Goal: Complete application form

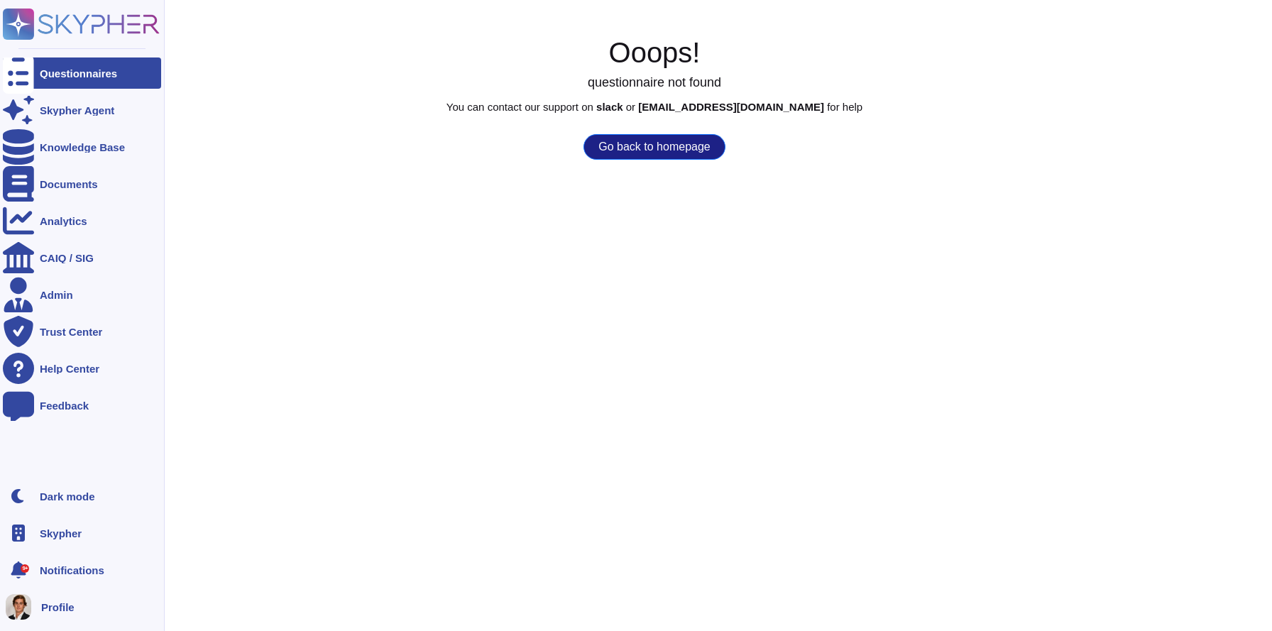
click at [44, 529] on span "Skypher" at bounding box center [61, 533] width 42 height 11
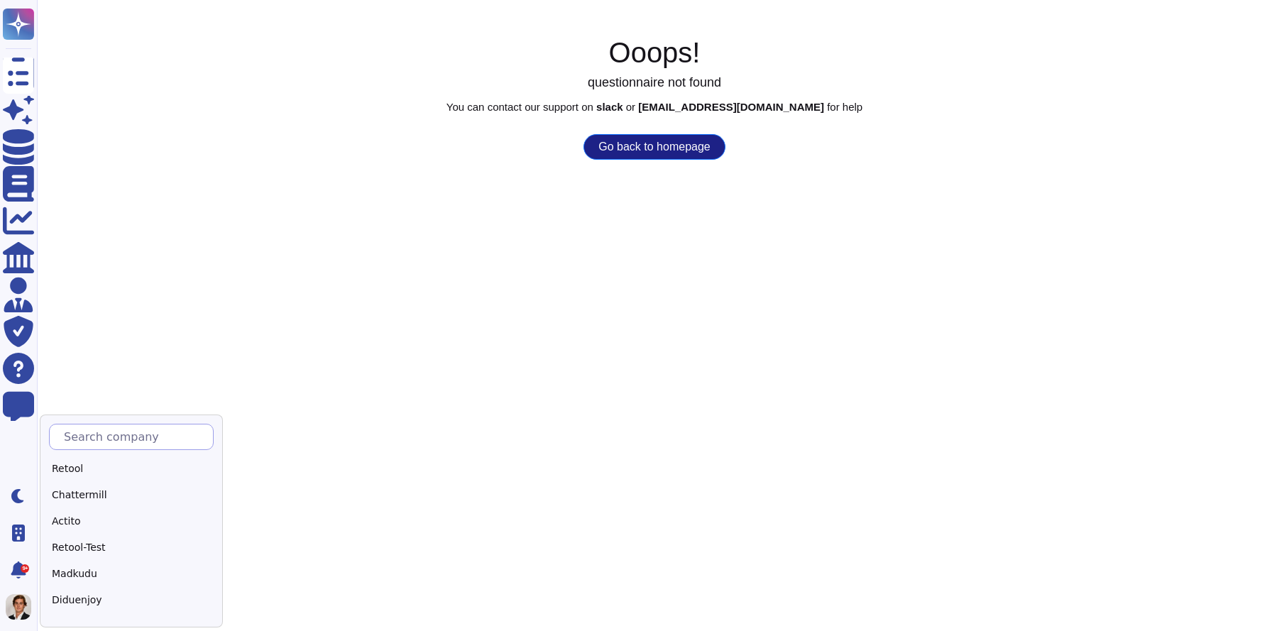
click at [104, 432] on input "text" at bounding box center [135, 436] width 156 height 25
type input "Adobe"
click at [73, 473] on div "Adobe" at bounding box center [137, 468] width 177 height 21
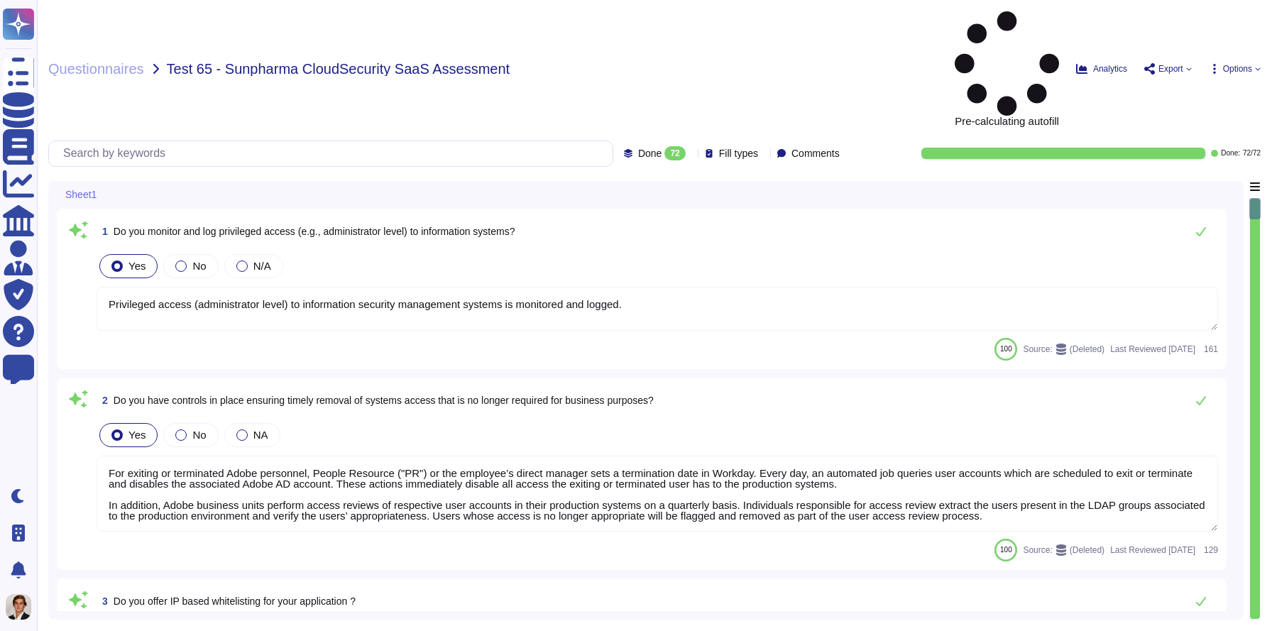
type textarea "Privileged access (administrator level) to information security management syst…"
type textarea "For exiting or terminated Adobe personnel, People Resource ("PR") or the employ…"
type textarea "Yes we do all of the above - 2FA, audit trails, IP address filtering, firewalls…"
type textarea "Adobe has robust controls in place to prevent unauthorized access to tenant app…"
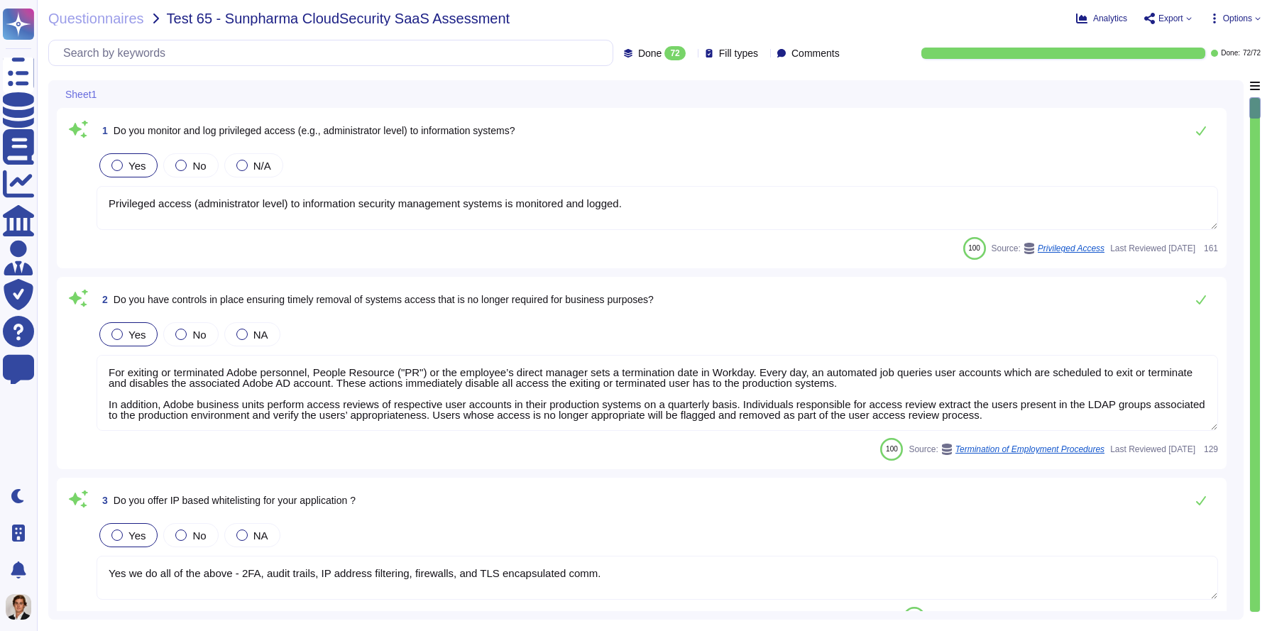
type textarea "Yes. Passwords must be at least 16 characters in length; cannot be found in a d…"
type textarea "For personnel accounts subscribed to the corporate identity management system (…"
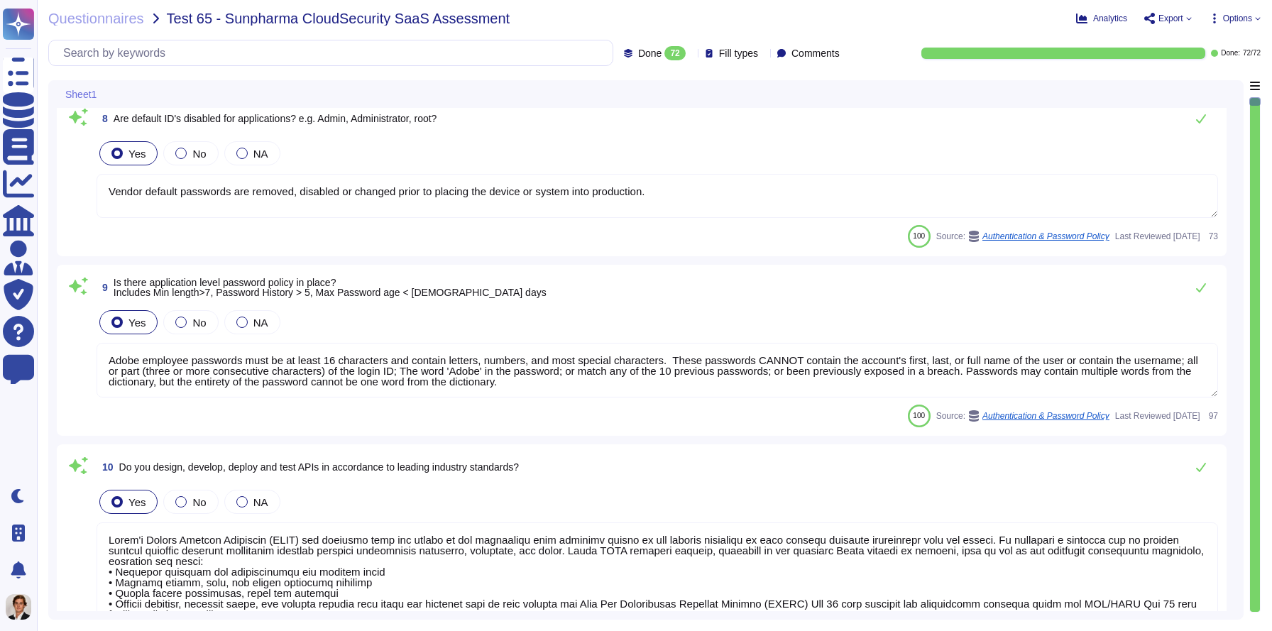
type textarea "Vendor default passwords are removed, disabled or changed prior to placing the …"
type textarea "Adobe employee passwords must be at least 16 characters and contain letters, nu…"
type textarea "Lorem'i Dolors Ametcon Adipiscin (ELIT) sed doeiusmo temp inc utlabo et dol mag…"
type textarea "File integrity monitoring is performed on files to ensure proper transfer and s…"
type textarea "Active sessions must be terminated when not in use. Session management is confi…"
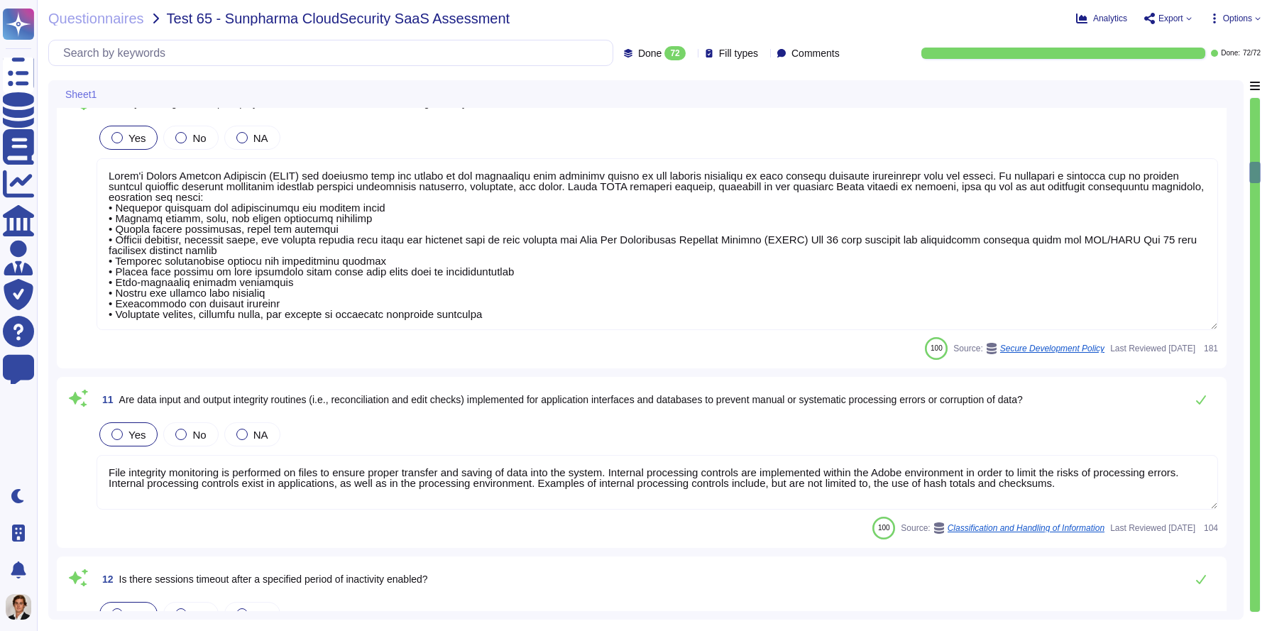
type textarea "Adobe maintains segmented development and production environments using technic…"
type textarea "SaaS administrators and end users access the application through the same web i…"
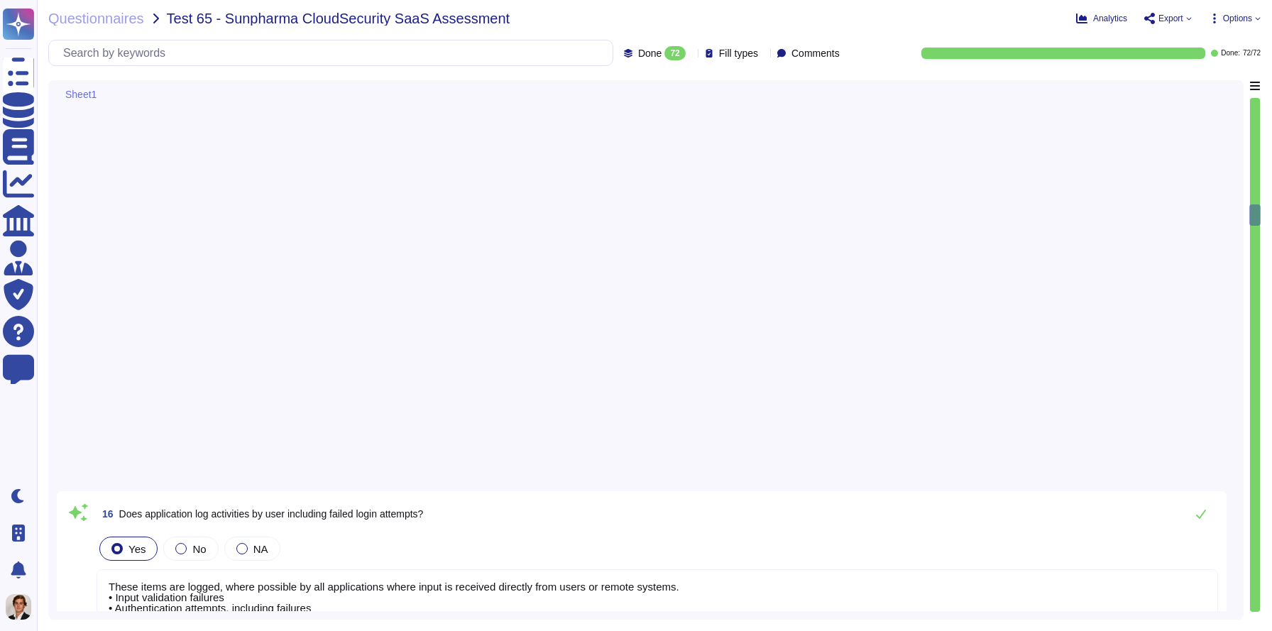
type textarea "Adobe's Service Lifecycle is based on an industry recognized methodology (e.g. …"
type textarea "This is one of many recommended practices, processes, and tools included in Ado…"
type textarea "Third-party audit or certification reports are available under NDA and can be r…"
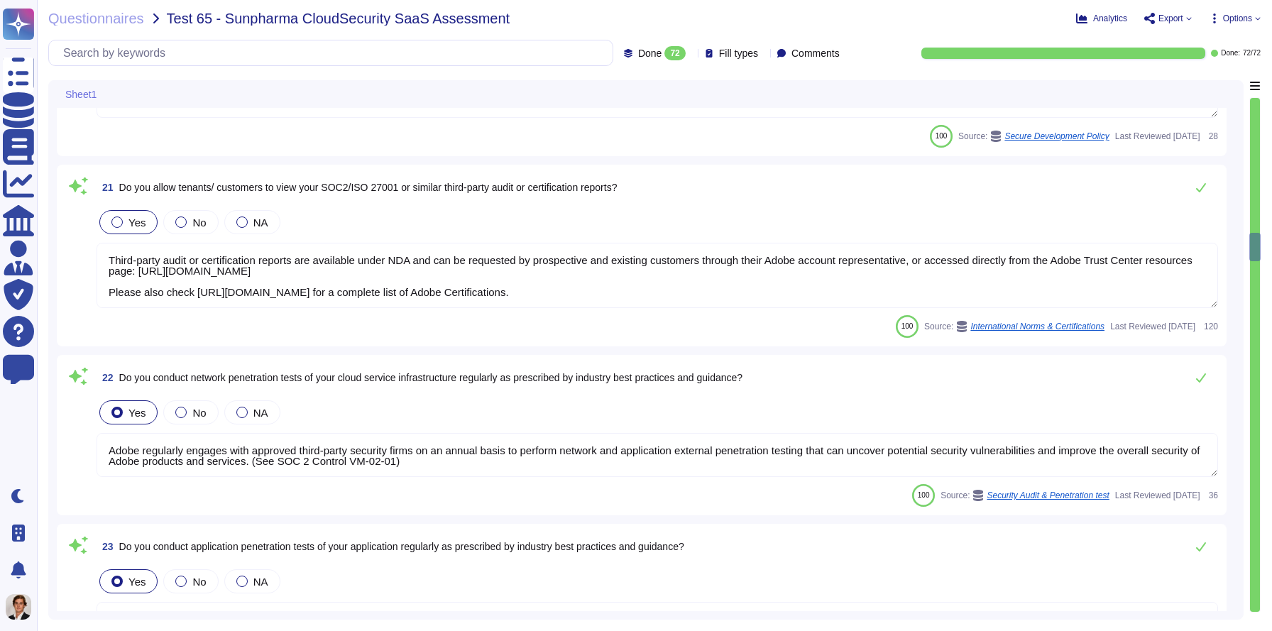
type textarea "Adobe regularly engages with approved third-party security firms on an annual b…"
type textarea "Adobe regularly engages its internal penetration testing team and approved thir…"
type textarea "Adobe has a Technology Governance, Risk and Compliance (TechGRC) team which wil…"
type textarea "Adobe does not share the full results of a Penetration Test. The Security Testi…"
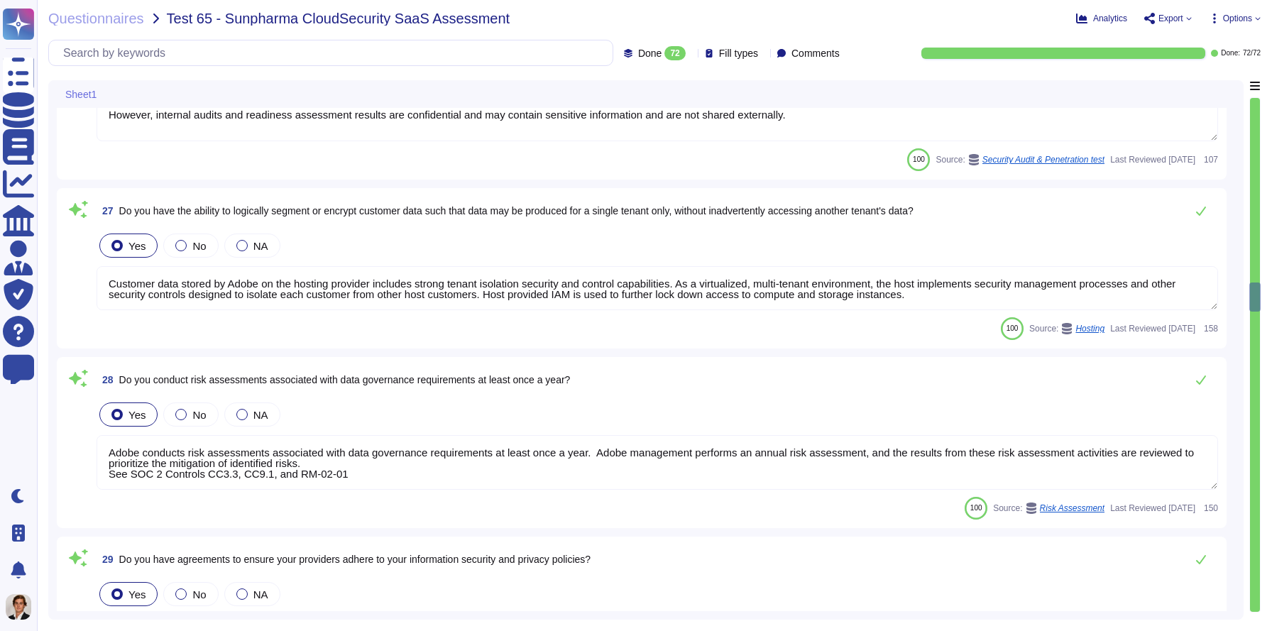
type textarea "Lorem ipsu dol s ametcon ad eli seddoeiusm te incidid utl etdolore ma ali enima…"
type textarea "Adobe requires engineers to complete training that's required for their roles. …"
type textarea "Adobe employees are required to sign an agreement that they will preserve the c…"
type textarea "Yes, please refer to the security whitepaper"
type textarea "Loremips dolors amet consec ad eli seddo eiu tempori utla etd Magna Aliquae, ad…"
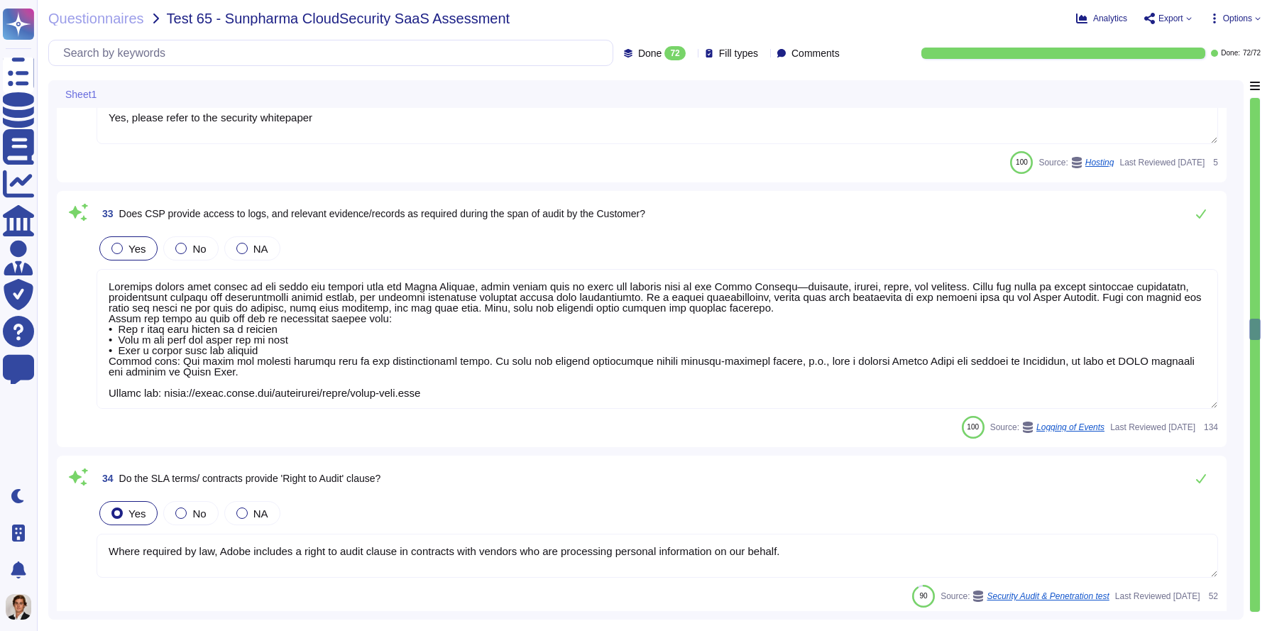
type textarea "Where required by law, Adobe includes a right to audit clause in contracts with…"
type textarea "DPS relies on the fault tolerant and redundant systems provided by Amazon’s AWS…"
type textarea "The Business continuity plan is documented and reviewed annually and attested b…"
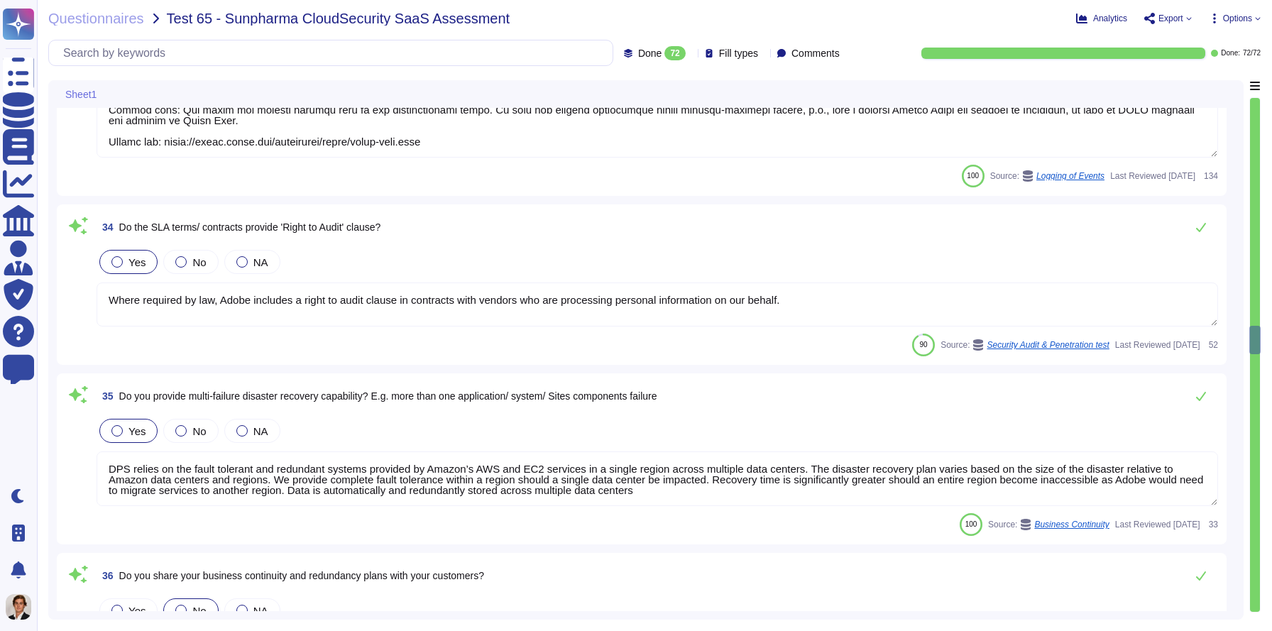
type textarea "Adobe has geographically spread data centers, which act as backups in the event…"
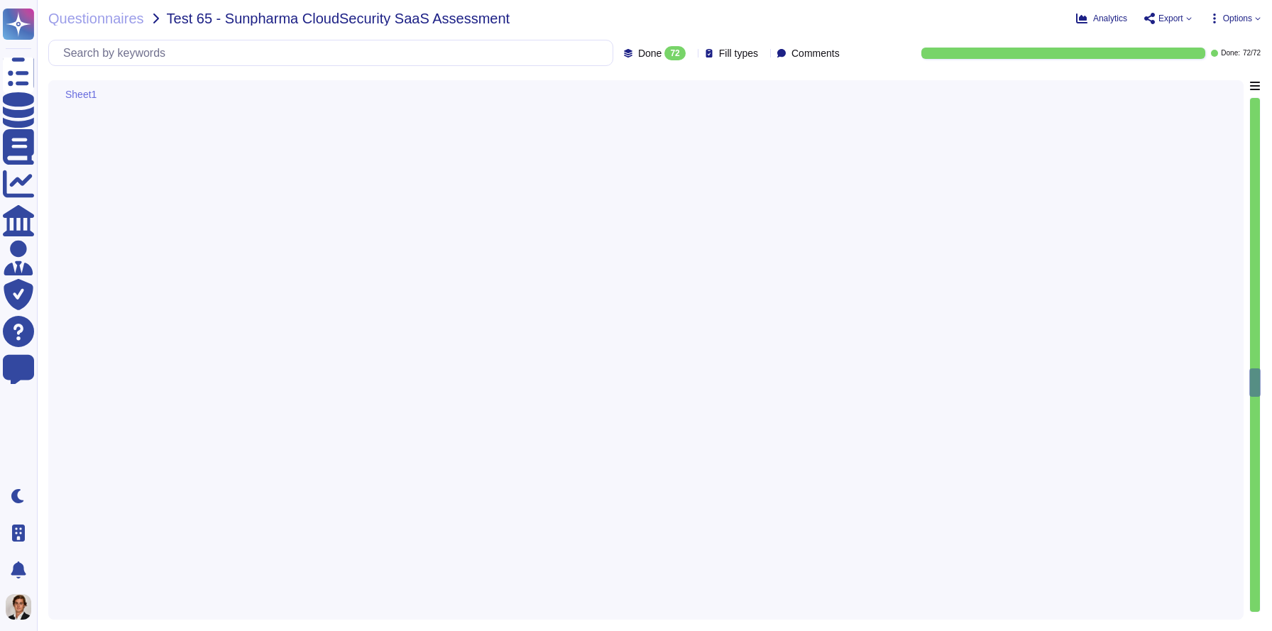
type textarea "Lor. Ip dolo si ametconse adi elitseddo eiusmod te incididu utlaboreetd, mag Al…"
type textarea "Adobe's cloud services and products operate with infrastructure and processes d…"
type textarea "Adobe backs up customer data regularly and validates restoration of data period…"
type textarea "A high level detailed Security Testing Report, including our most recent third …"
type textarea "A systematic approach to managing change is followed where changes are reviewed…"
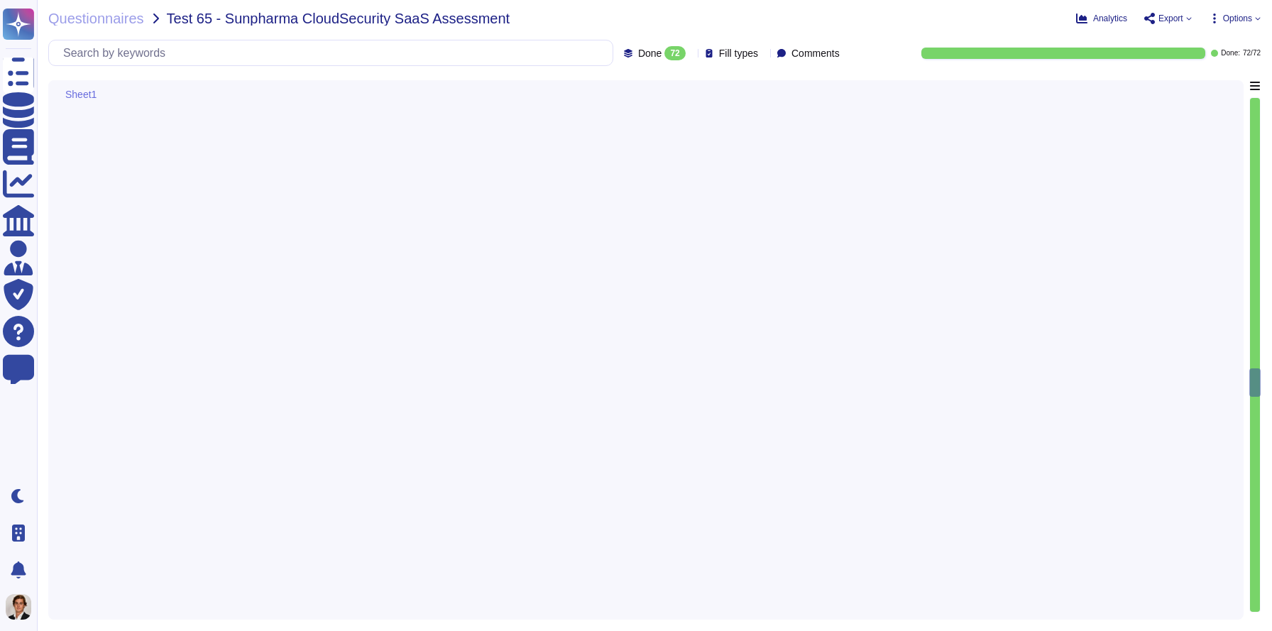
type textarea "Storage location is dependent upon implementation and is typically within the c…"
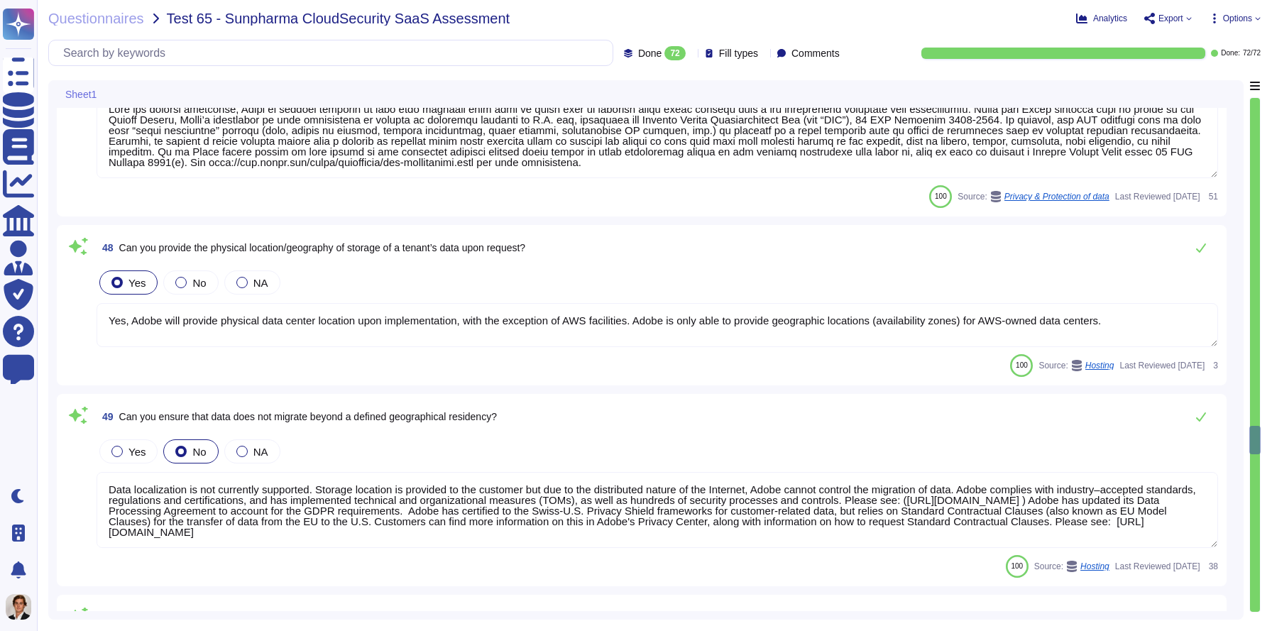
type textarea "Lore ipsu dolors am con adip elitseddo eiusmo. Temp incididun ut laboreet do ma…"
type textarea "Lore ips dolorsi ametconse, Adipi el seddoei temporin ut labo etdo magnaali eni…"
type textarea "Yes, Adobe will provide physical data center location upon implementation, with…"
type textarea "Data localization is not currently supported. Storage location is provided to t…"
type textarea "Administrative data is encrypted in transit via TLS v1.x through the user inter…"
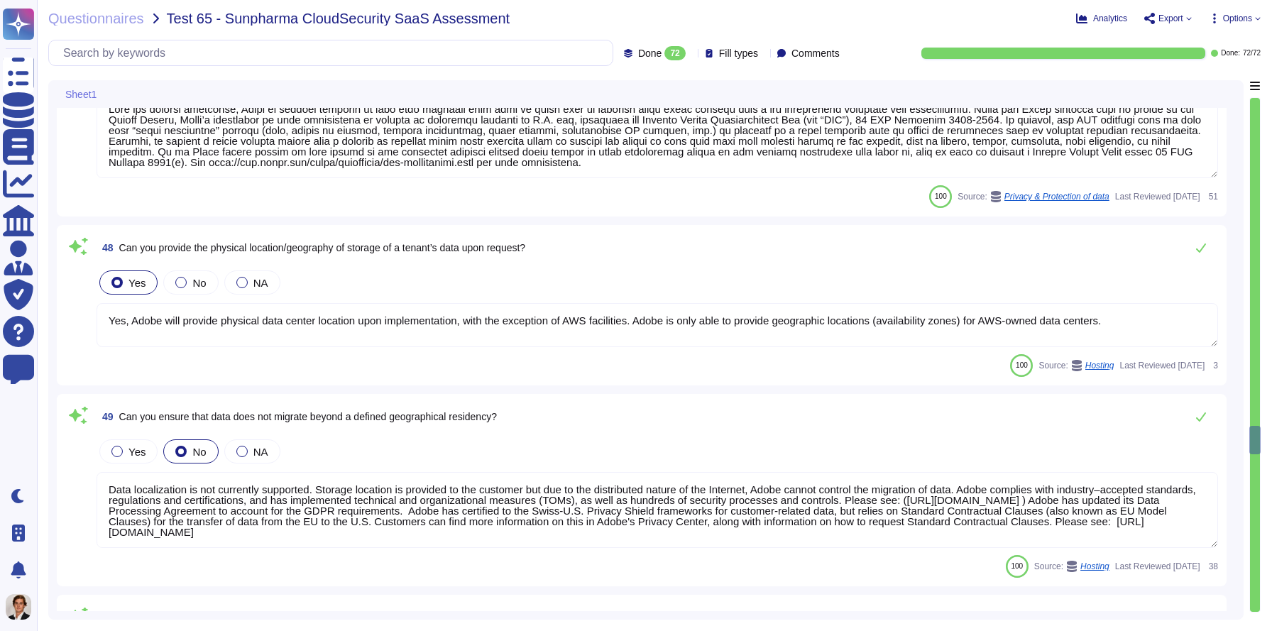
type textarea "30 days after the contract with the customer is terminated, customer data is re…"
type textarea "Procedures to delete or export data from Adobe products and services are differ…"
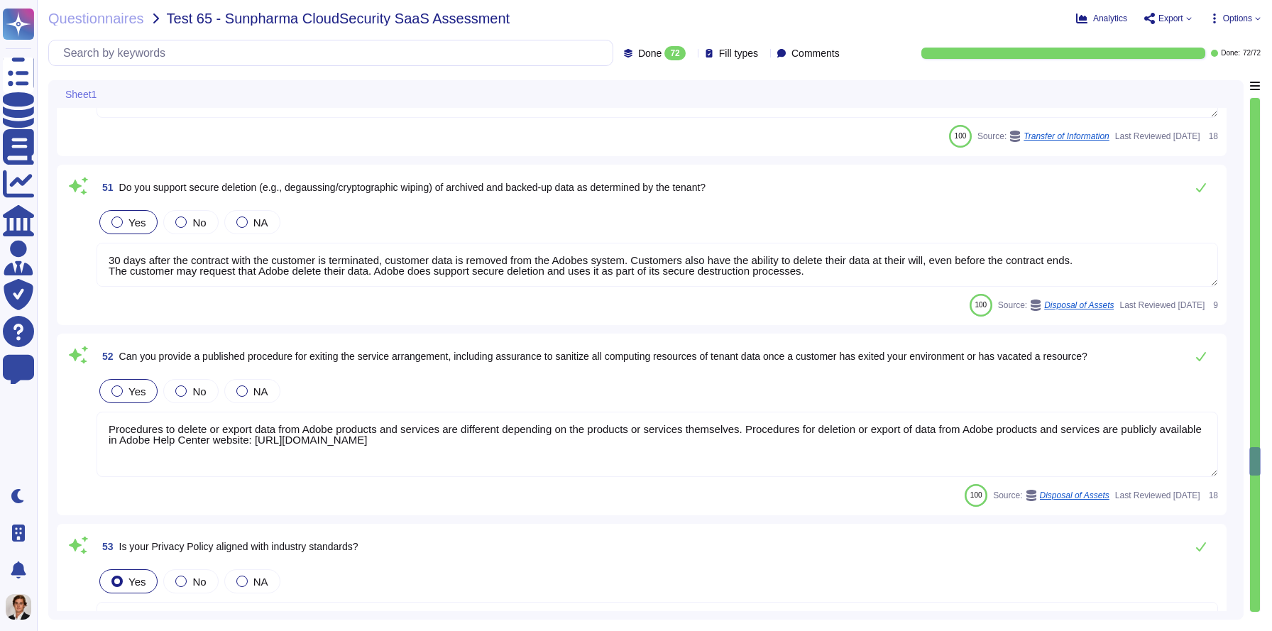
type textarea "The Adobe Privacy Policy describes the privacy practices in Adobe’s product, se…"
type textarea "Adobe's Cryptography Standard addresses the cryptography used to protect the co…"
type textarea "At the end of the license term, Adobe will use commercially reasonable efforts …"
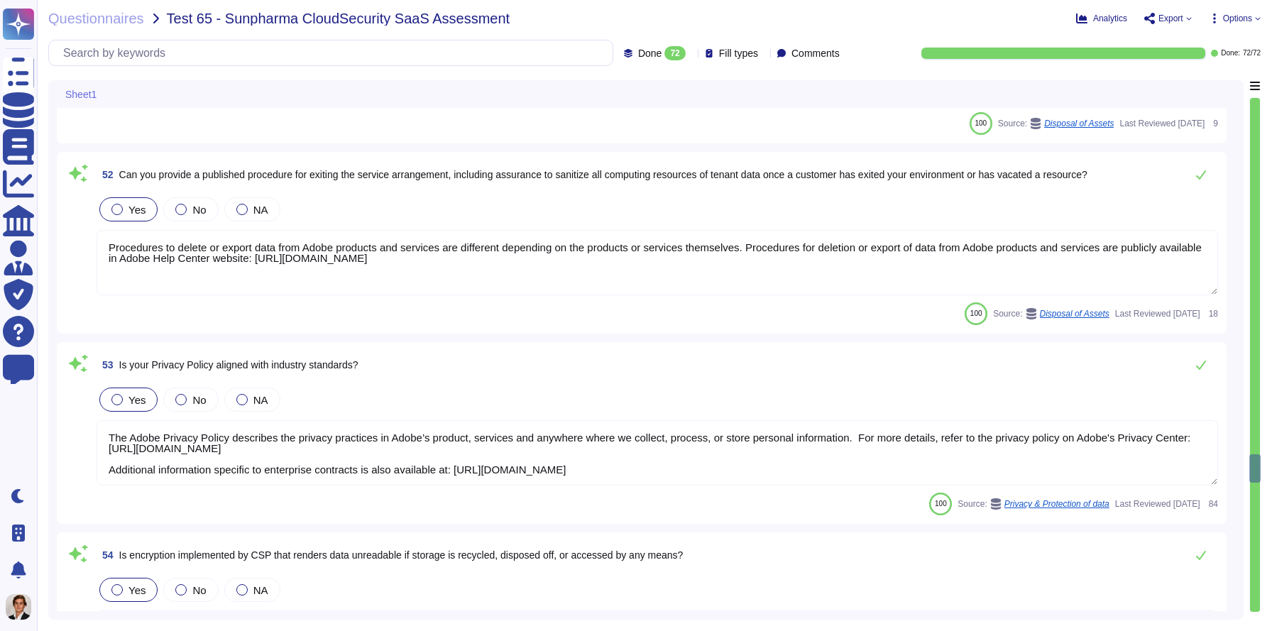
type textarea "For some Adobe products and services, customer can select the acceptable geogra…"
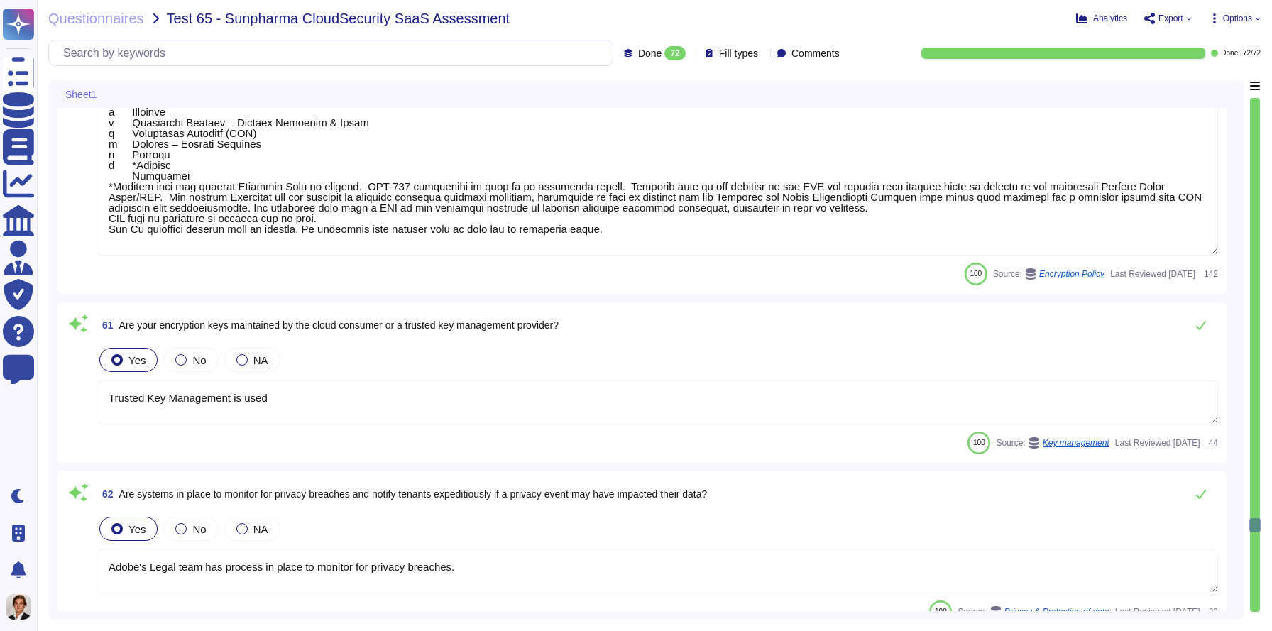
type textarea "Dedicated encryption key can be created per tenant/customer for some Adobe prod…"
type textarea "Lo ipsumdolor si ame Conse adipisci el seddo. Eiusmod Tempo: • Incididu Utlab E…"
type textarea "Trusted Key Management is used"
type textarea "Adobe's Legal team has process in place to monitor for privacy breaches."
type textarea "Industry accepted security hardening standards for all hardware, operating syst…"
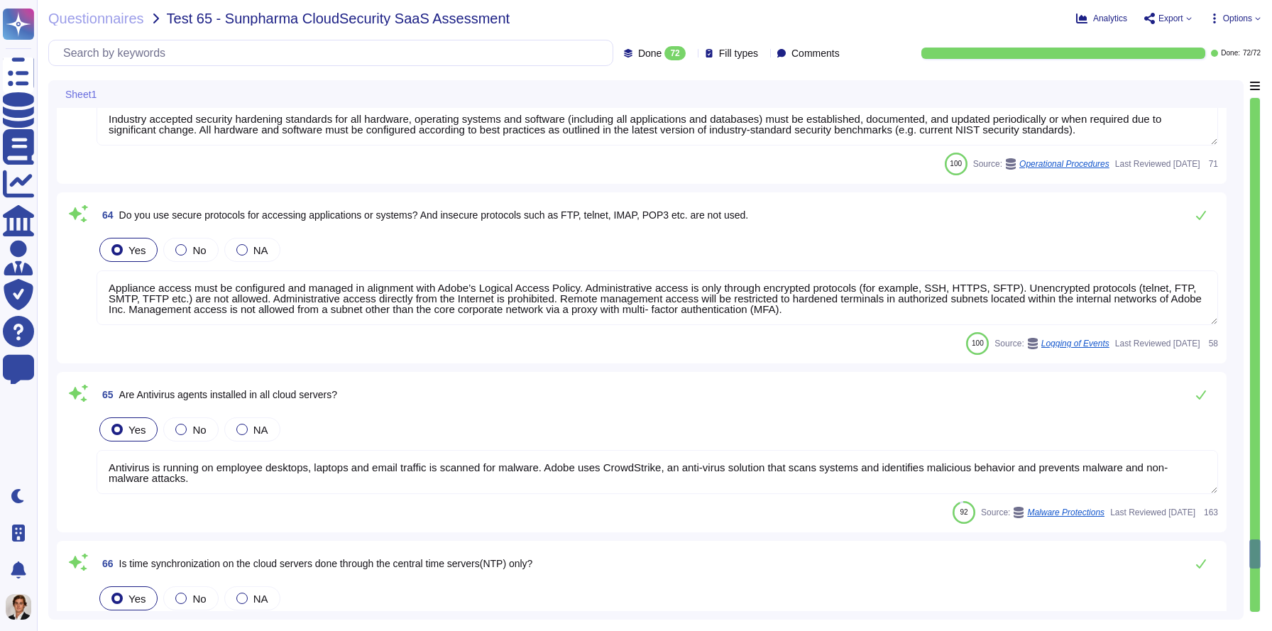
type textarea "Appliance access must be configured and managed in alignment with Adobe’s Logic…"
type textarea "Antivirus is running on employee desktops, laptops and email traffic is scanned…"
type textarea "In the case of servers in Adobe-approved cloud providers, the NTP sources recom…"
type textarea "Based on Cryptography Standard and SOC 2 certificate. Cryptographic algorithms …"
type textarea "For vulnerability tracking, Adobe assigns a risk rating to identified vulnerabi…"
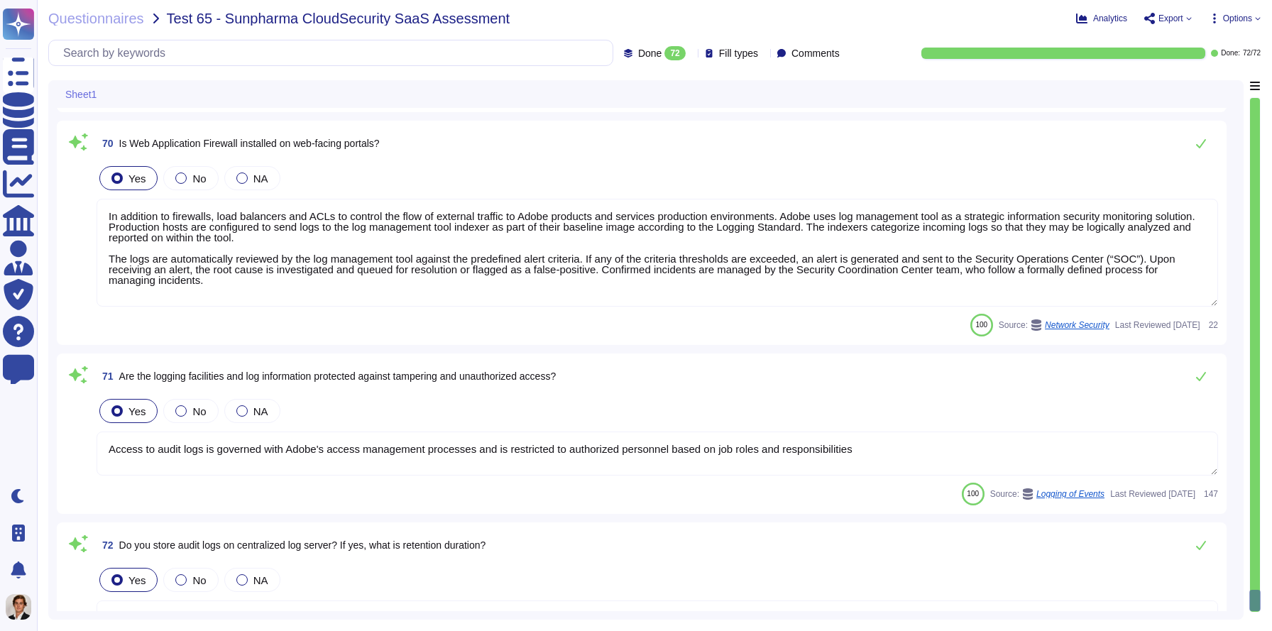
type textarea "30 days after the contract with the customer is terminated, customer data is re…"
type textarea "In addition to firewalls, load balancers and ACLs to control the flow of extern…"
type textarea "Access to audit logs is governed with Adobe's access management processes and i…"
type textarea "Audit logs are stored and retained centrally at Adobe. A Security Incident and …"
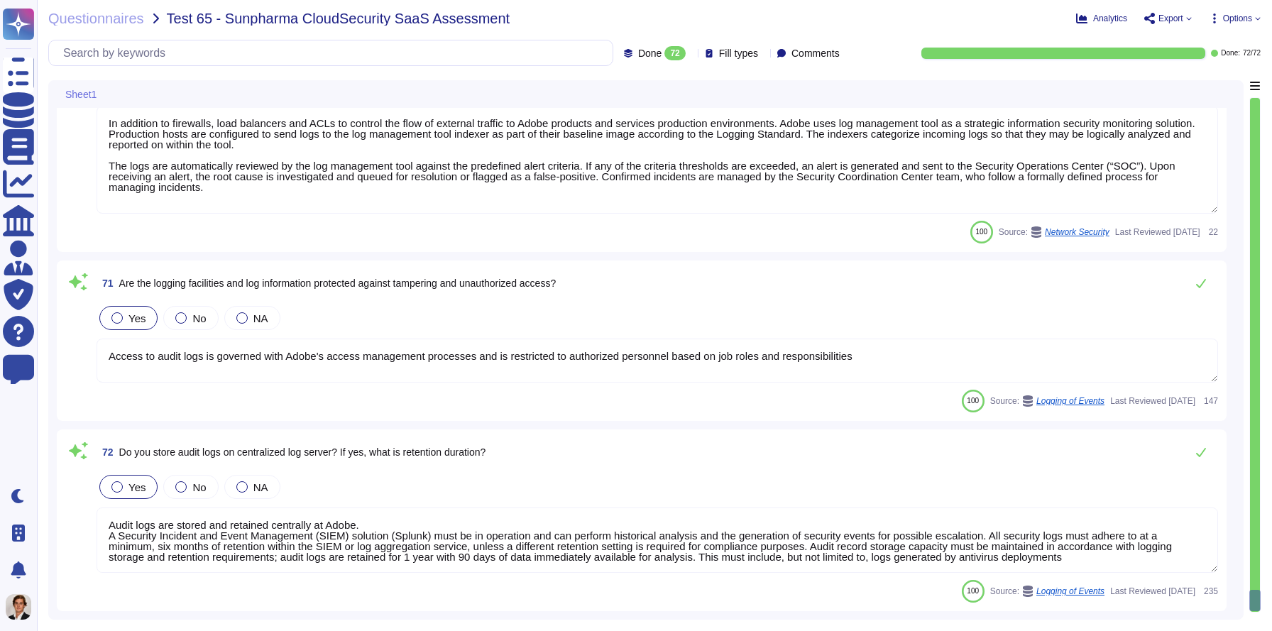
click at [534, 353] on textarea "Access to audit logs is governed with Adobe's access management processes and i…" at bounding box center [657, 360] width 1121 height 44
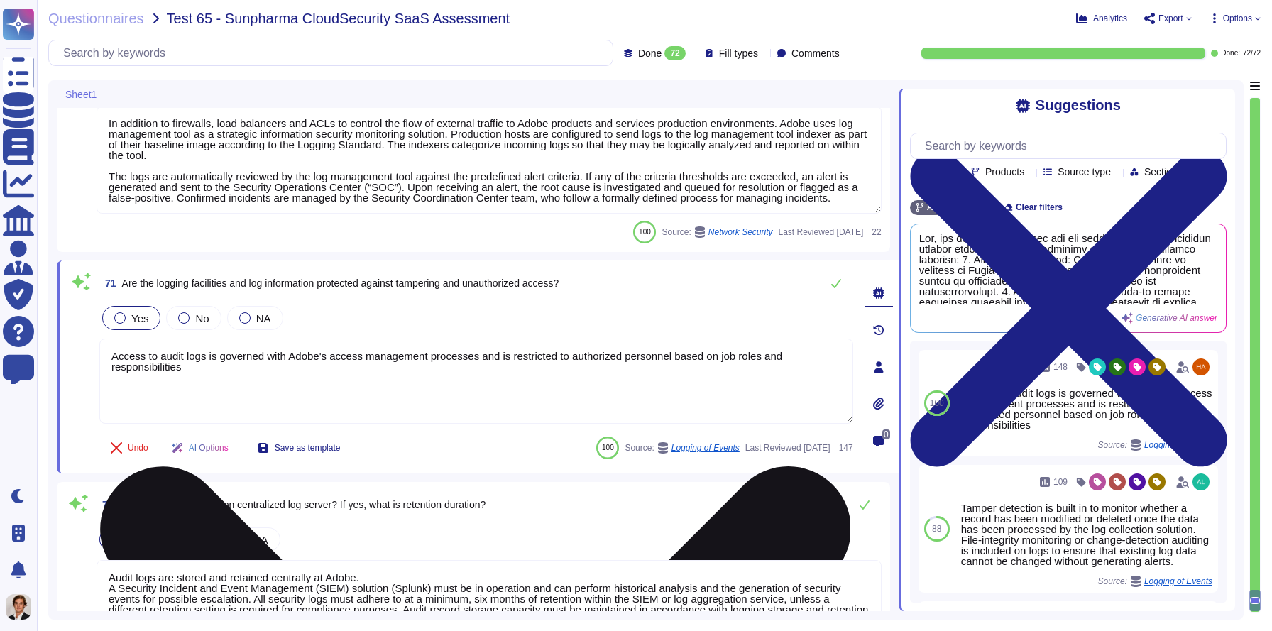
scroll to position [12972, 0]
